Goal: Transaction & Acquisition: Purchase product/service

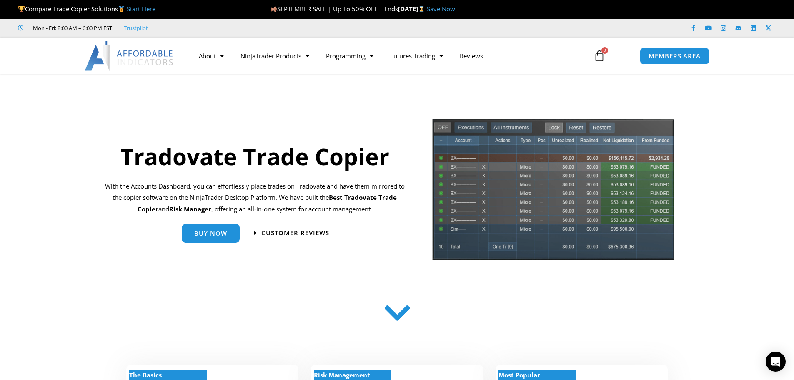
click at [313, 240] on div "Customer Reviews" at bounding box center [301, 233] width 115 height 27
click at [317, 228] on div "Customer Reviews" at bounding box center [301, 233] width 115 height 27
click at [317, 229] on span "Customer Reviews" at bounding box center [295, 232] width 75 height 7
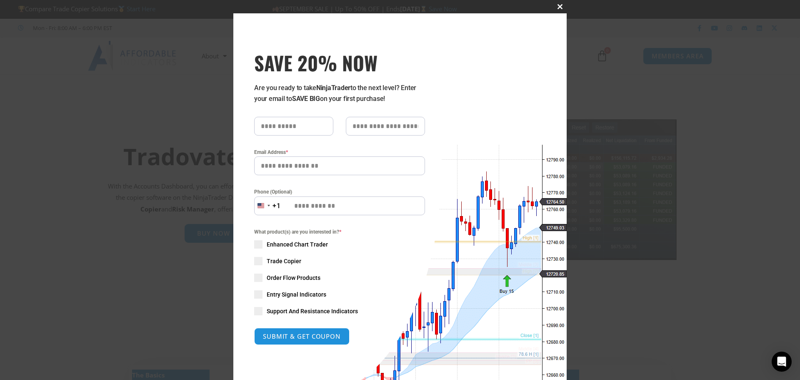
click at [566, 6] on div "Close this module SAVE 20% NOW Are you ready to take NinjaTrader to the next le…" at bounding box center [400, 190] width 800 height 380
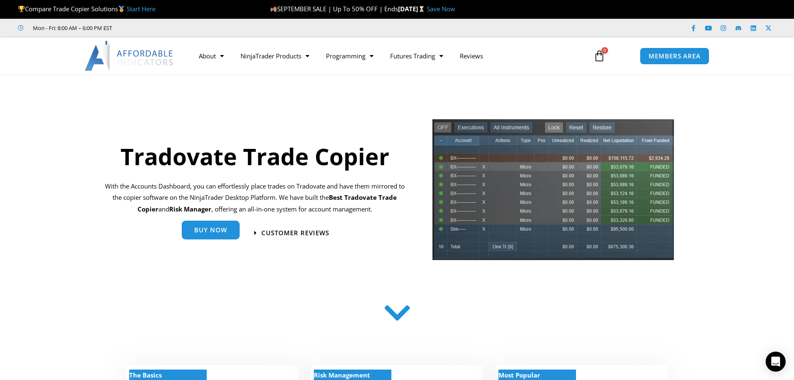
click at [211, 228] on span "Buy Now" at bounding box center [210, 230] width 33 height 6
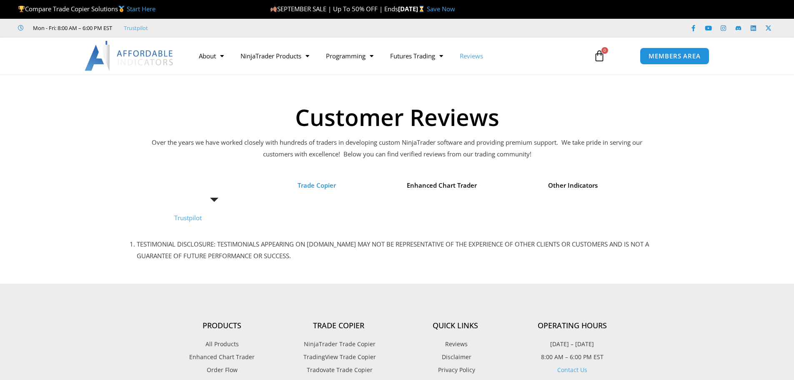
click at [320, 178] on li "Trade Copier" at bounding box center [317, 185] width 86 height 24
click at [225, 182] on span "Reviews" at bounding box center [214, 186] width 25 height 12
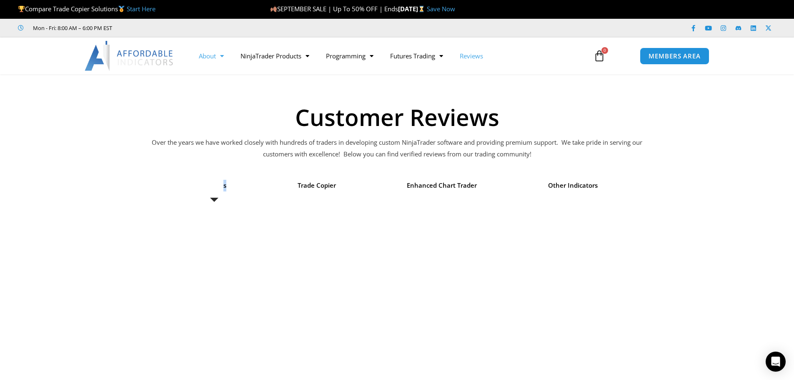
click at [206, 57] on link "About" at bounding box center [212, 55] width 42 height 19
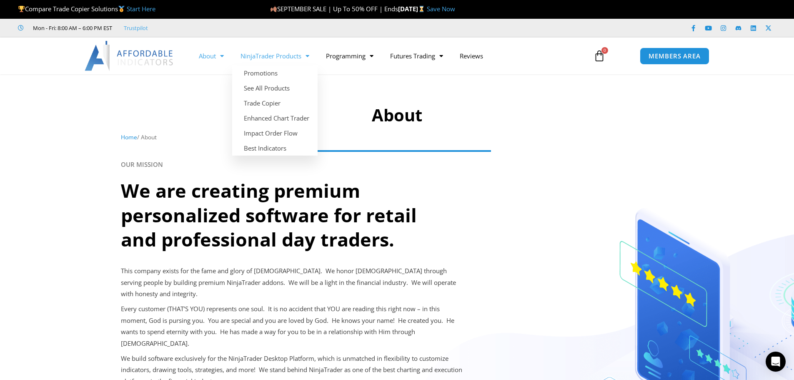
click at [303, 61] on span "Menu" at bounding box center [305, 56] width 8 height 15
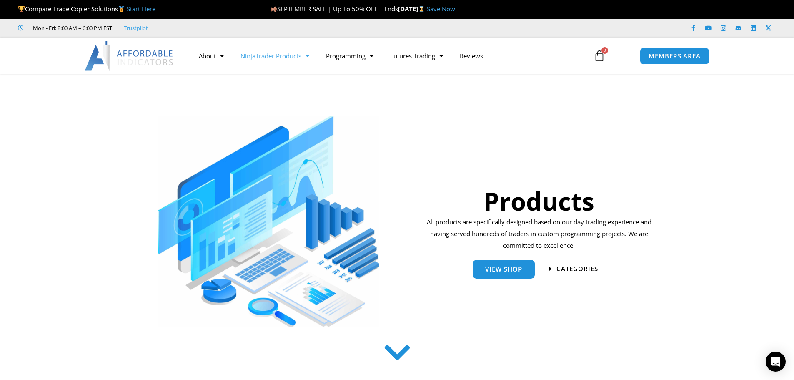
click at [305, 61] on span "Menu" at bounding box center [305, 56] width 8 height 15
click at [143, 48] on img at bounding box center [130, 56] width 90 height 30
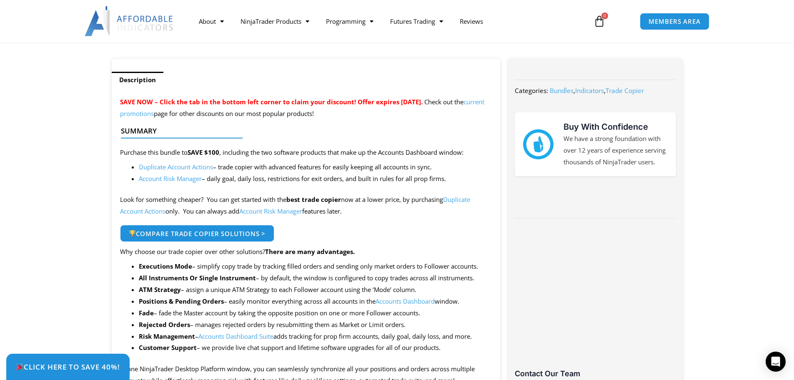
scroll to position [292, 0]
